Goal: Task Accomplishment & Management: Manage account settings

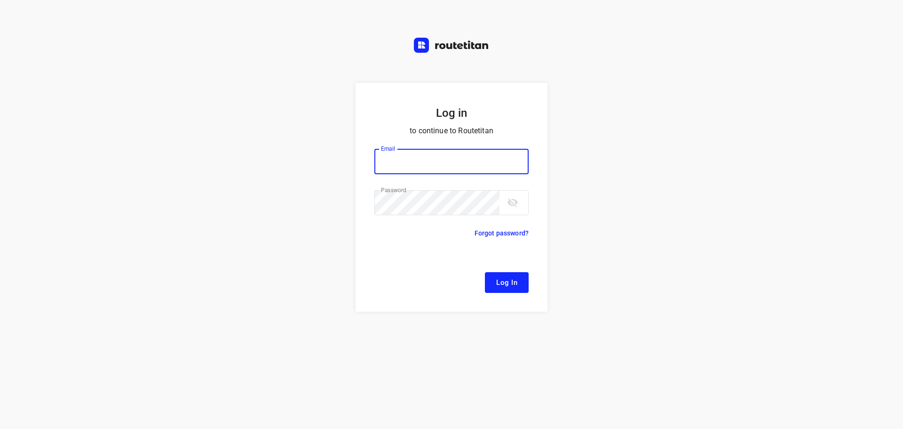
type input "remco@fruitopjewerk.nl"
click at [503, 284] on span "Log In" at bounding box center [506, 282] width 21 height 12
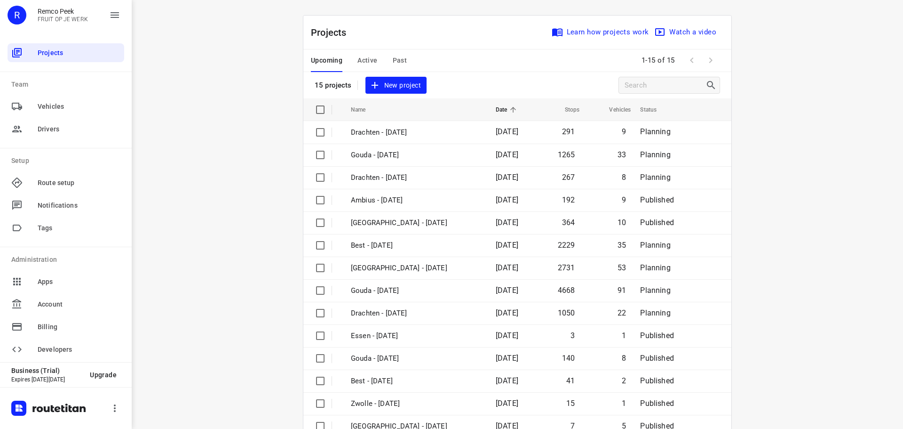
click at [361, 59] on span "Active" at bounding box center [368, 61] width 20 height 12
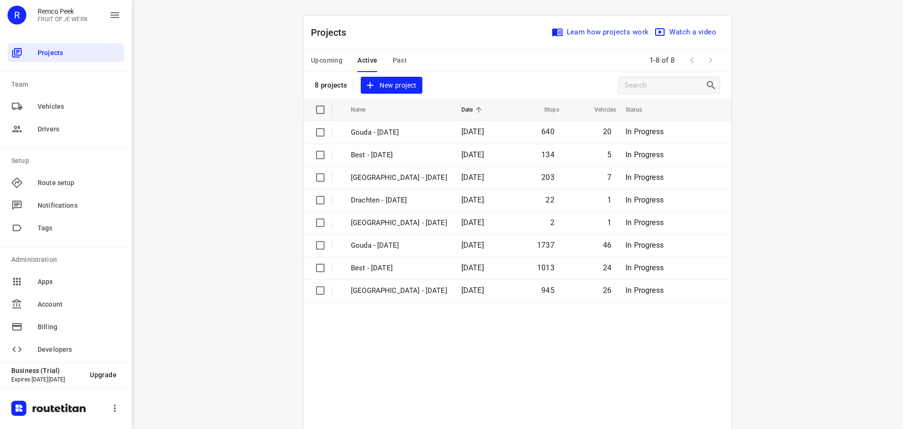
click at [325, 58] on span "Upcoming" at bounding box center [327, 61] width 32 height 12
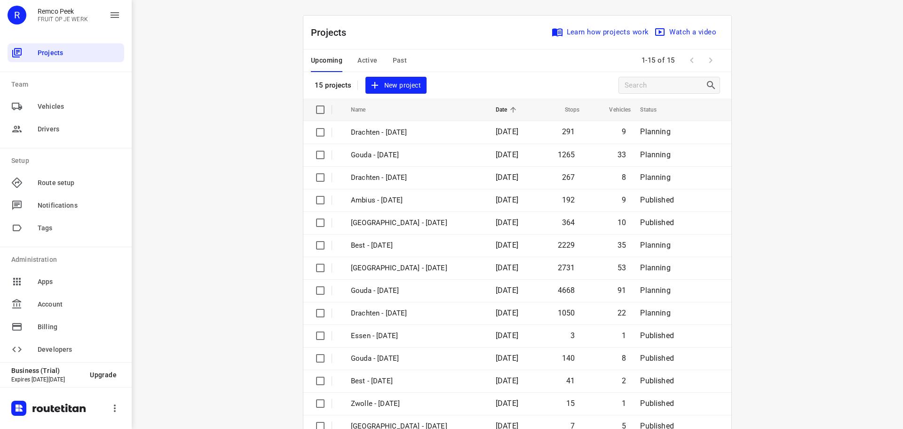
scroll to position [47, 0]
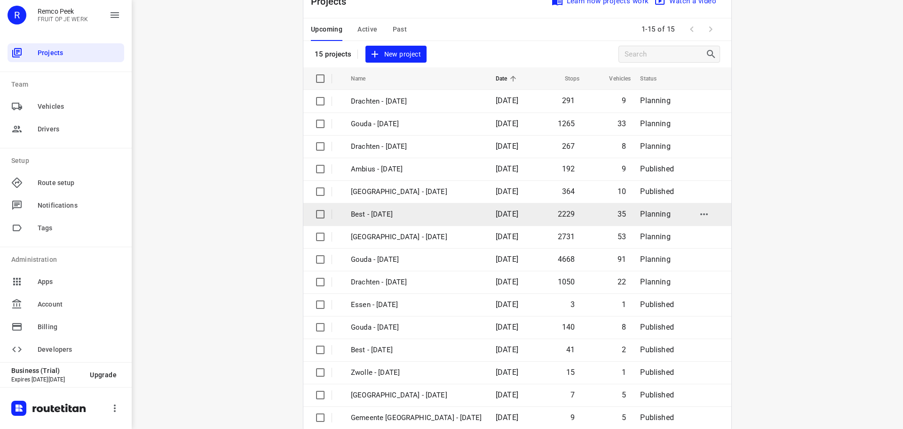
scroll to position [47, 0]
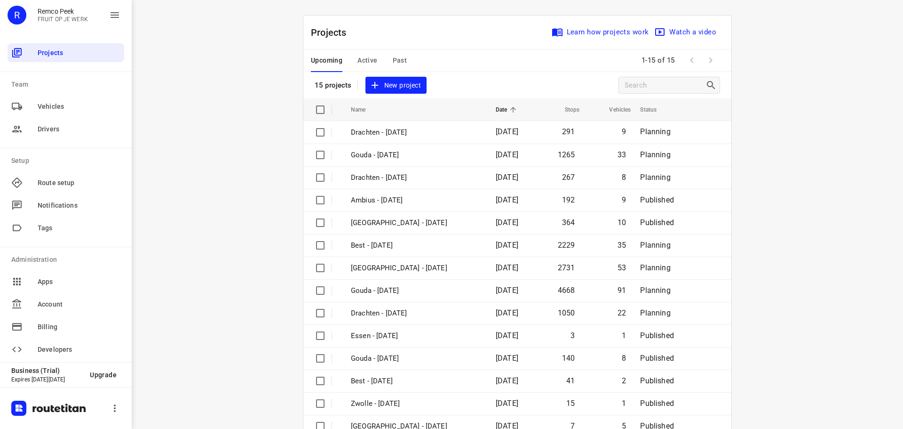
click at [385, 111] on th "Name" at bounding box center [415, 109] width 147 height 23
click at [392, 107] on th "Name" at bounding box center [415, 109] width 147 height 23
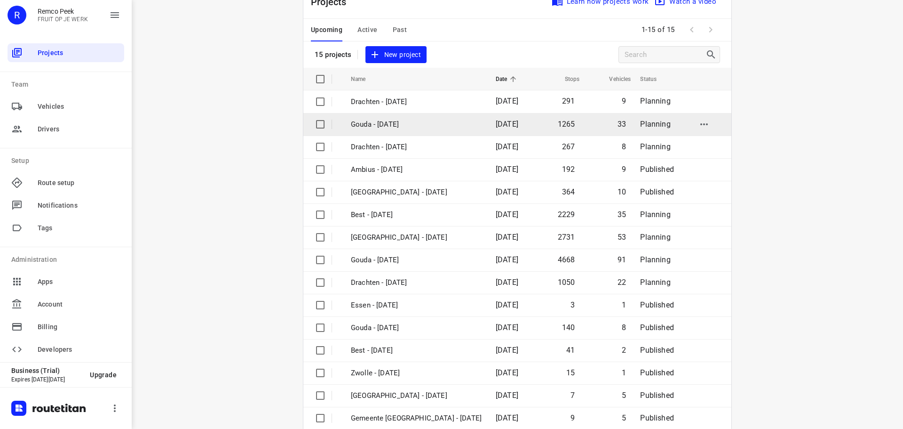
scroll to position [47, 0]
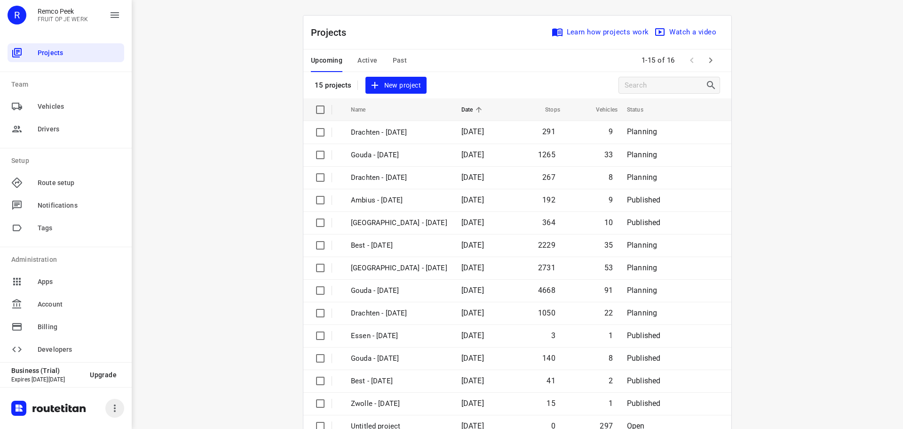
click at [115, 410] on icon "button" at bounding box center [115, 408] width 2 height 8
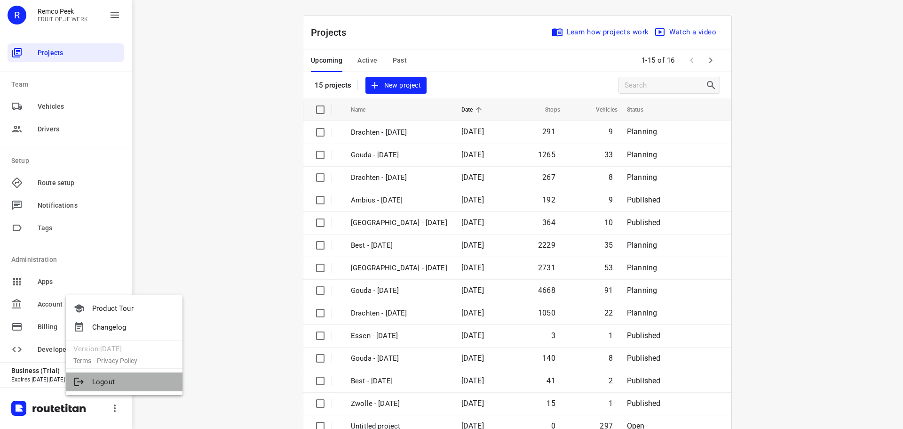
click at [108, 383] on li "Logout" at bounding box center [124, 381] width 117 height 19
